Goal: Information Seeking & Learning: Learn about a topic

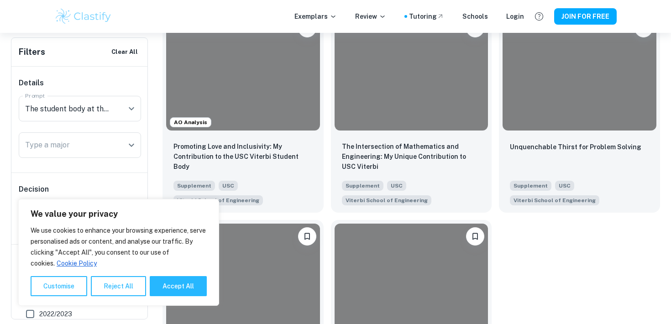
scroll to position [251, 0]
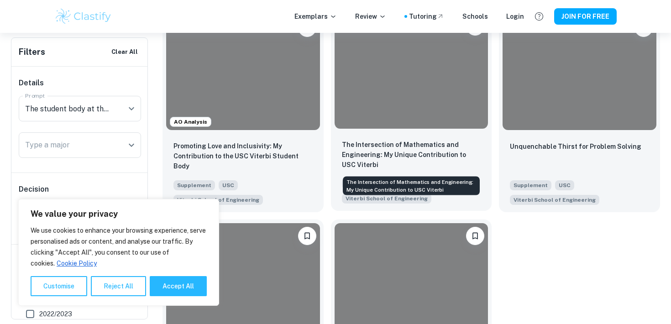
click at [374, 146] on p "The Intersection of Mathematics and Engineering: My Unique Contribution to USC …" at bounding box center [411, 155] width 139 height 30
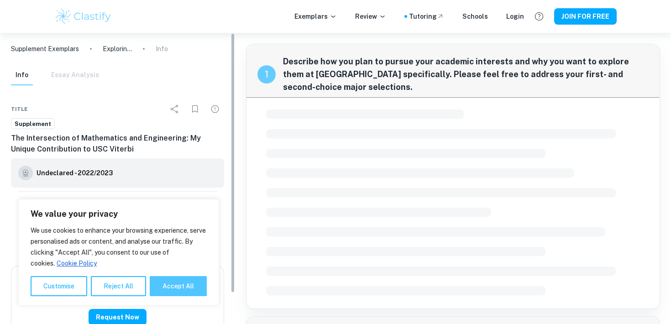
click at [164, 295] on button "Accept All" at bounding box center [178, 286] width 57 height 20
checkbox input "true"
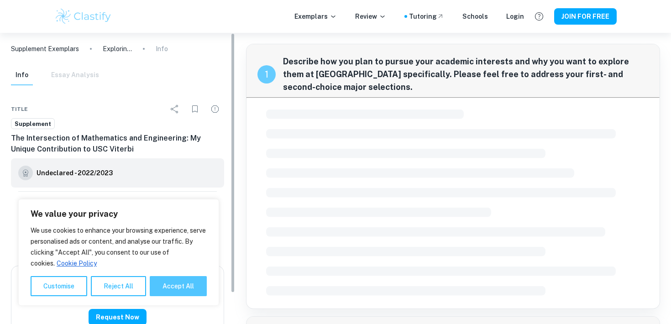
checkbox input "true"
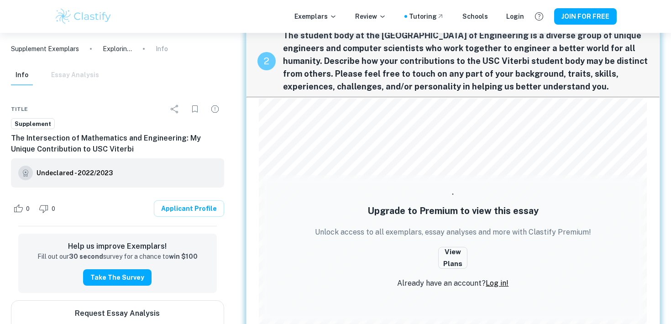
scroll to position [374, 0]
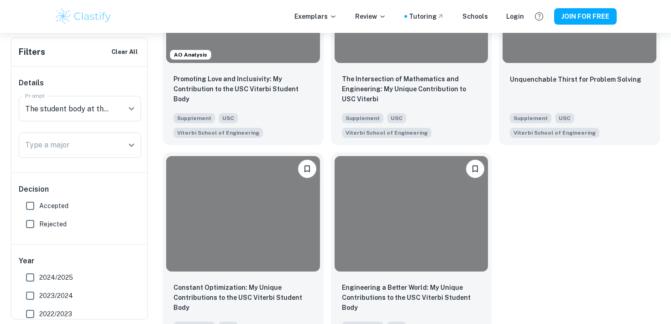
scroll to position [320, 0]
